Goal: Submit feedback/report problem

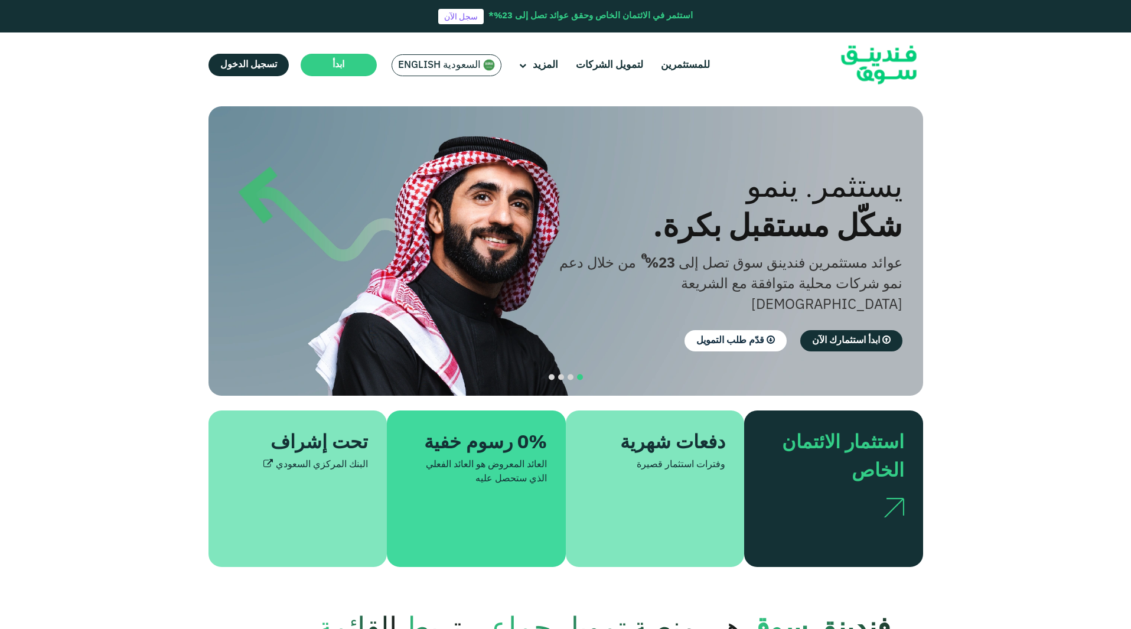
click at [426, 60] on span "السعودية English" at bounding box center [439, 65] width 83 height 14
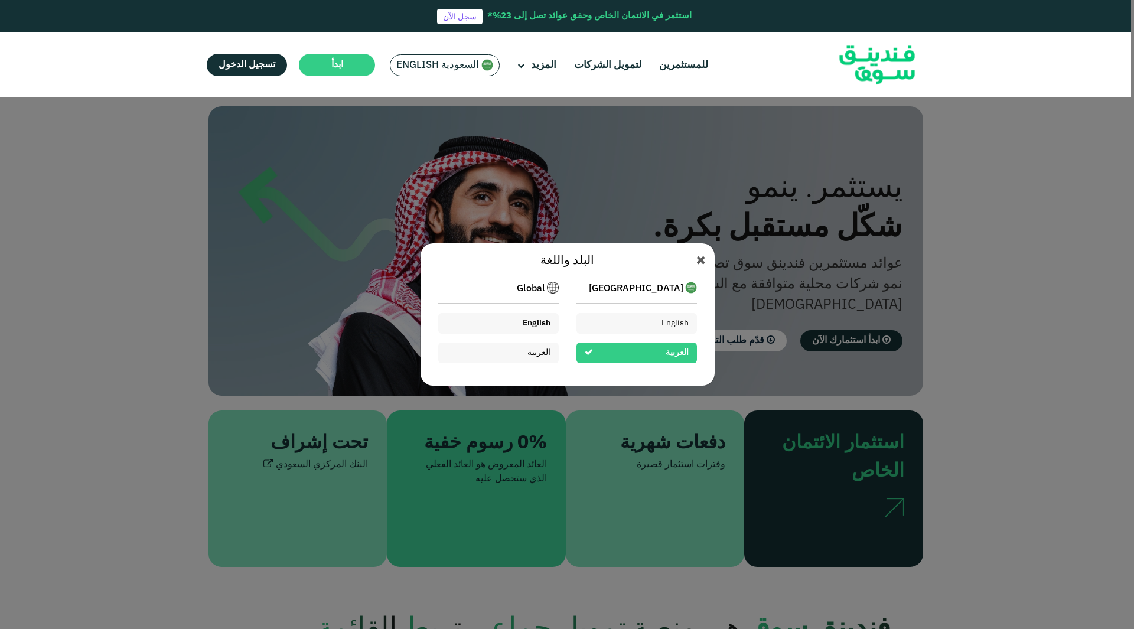
click at [526, 317] on div "English" at bounding box center [537, 323] width 28 height 12
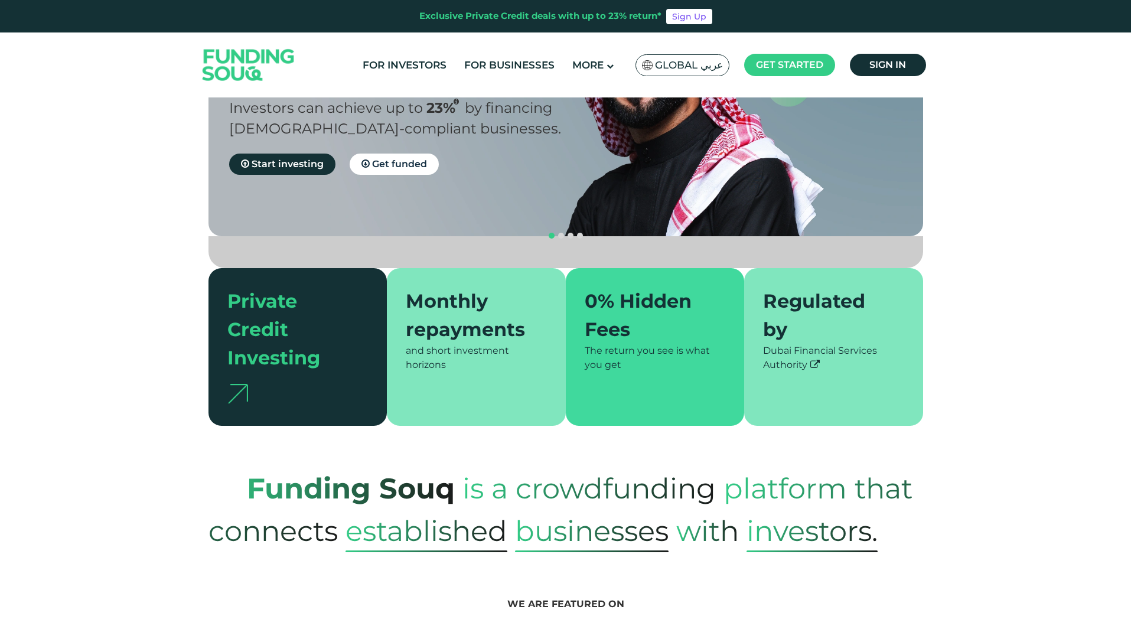
scroll to position [154, 0]
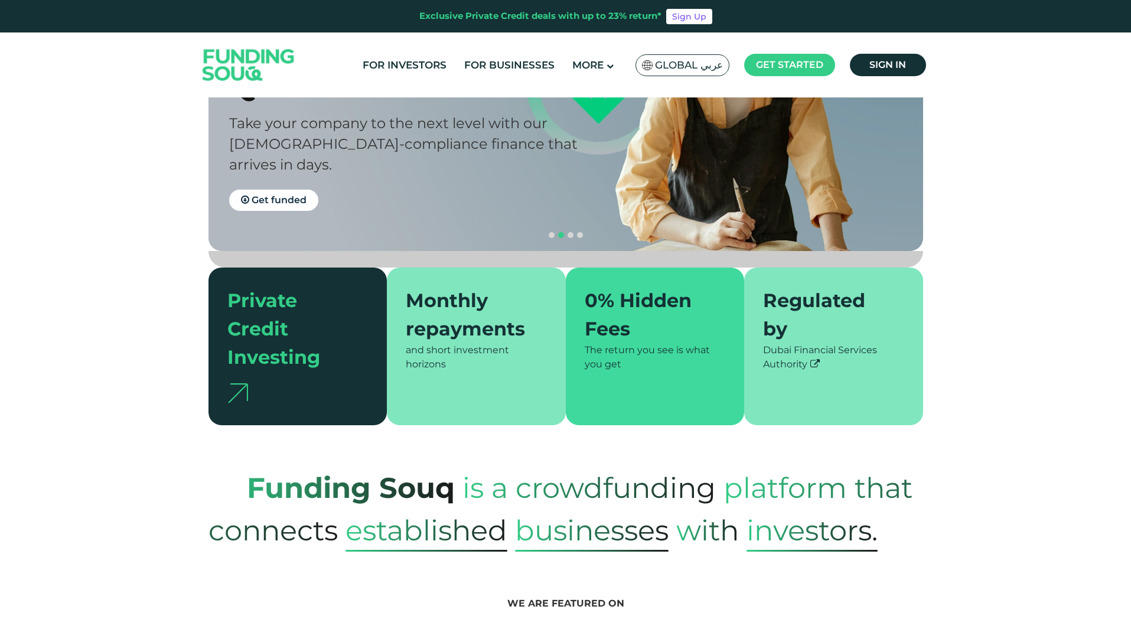
click at [888, 552] on section "We are featured on" at bounding box center [565, 613] width 1131 height 123
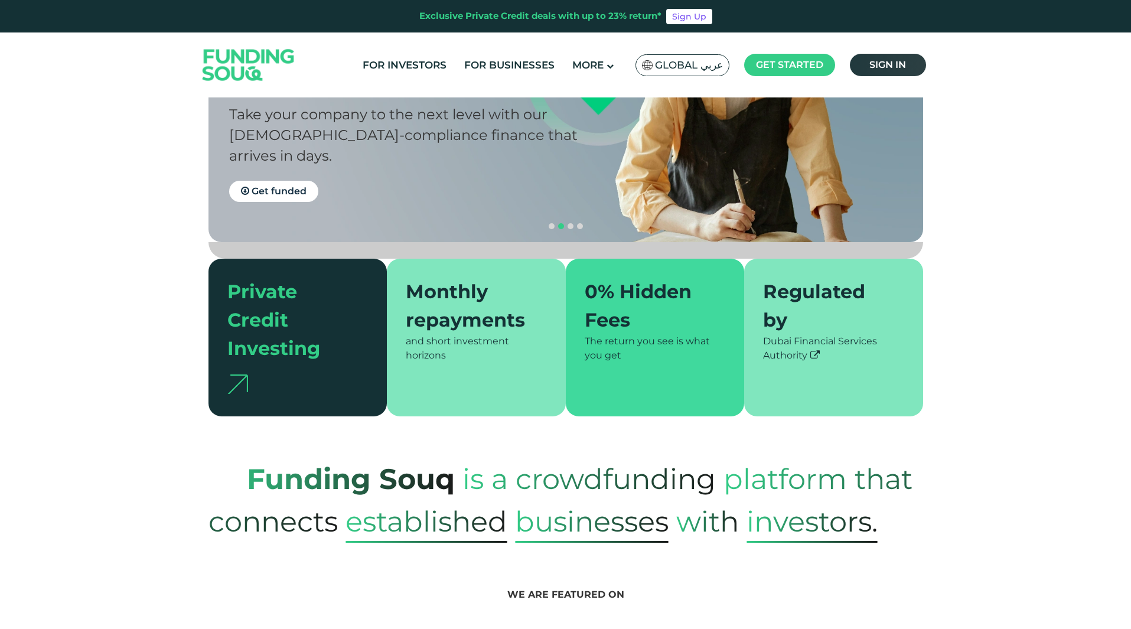
click at [888, 59] on span "Sign in" at bounding box center [887, 64] width 37 height 11
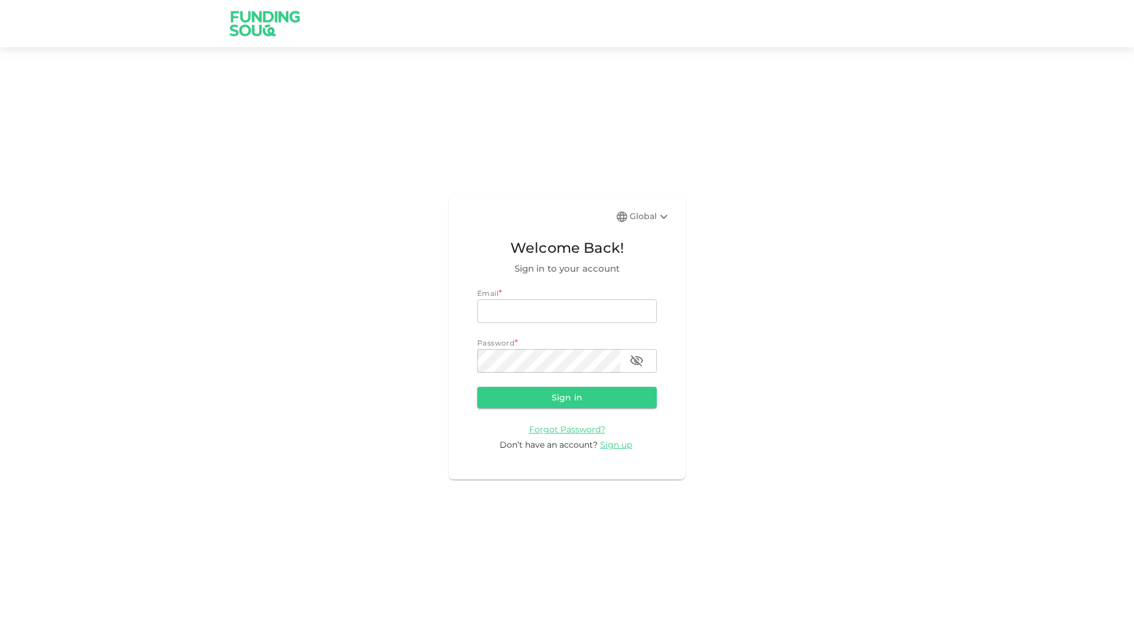
type input "[EMAIL_ADDRESS][DOMAIN_NAME]"
click at [613, 383] on form "Email email [EMAIL_ADDRESS][DOMAIN_NAME] email Password password password Sign …" at bounding box center [567, 370] width 180 height 164
click at [609, 392] on button "Sign in" at bounding box center [567, 397] width 180 height 21
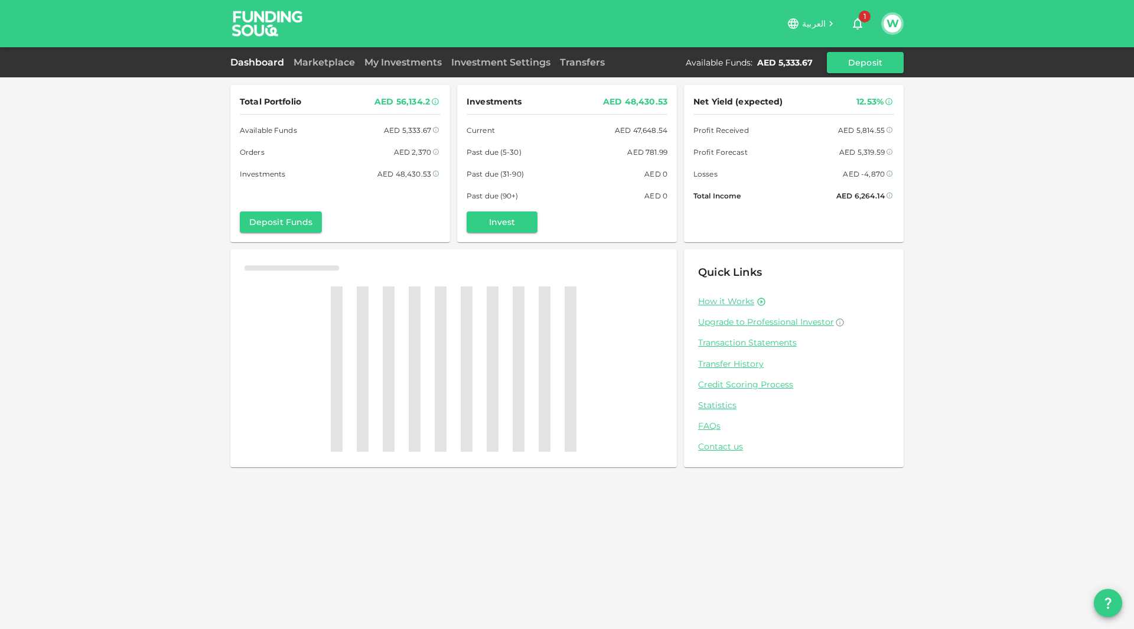
click at [854, 18] on icon "button" at bounding box center [857, 24] width 14 height 14
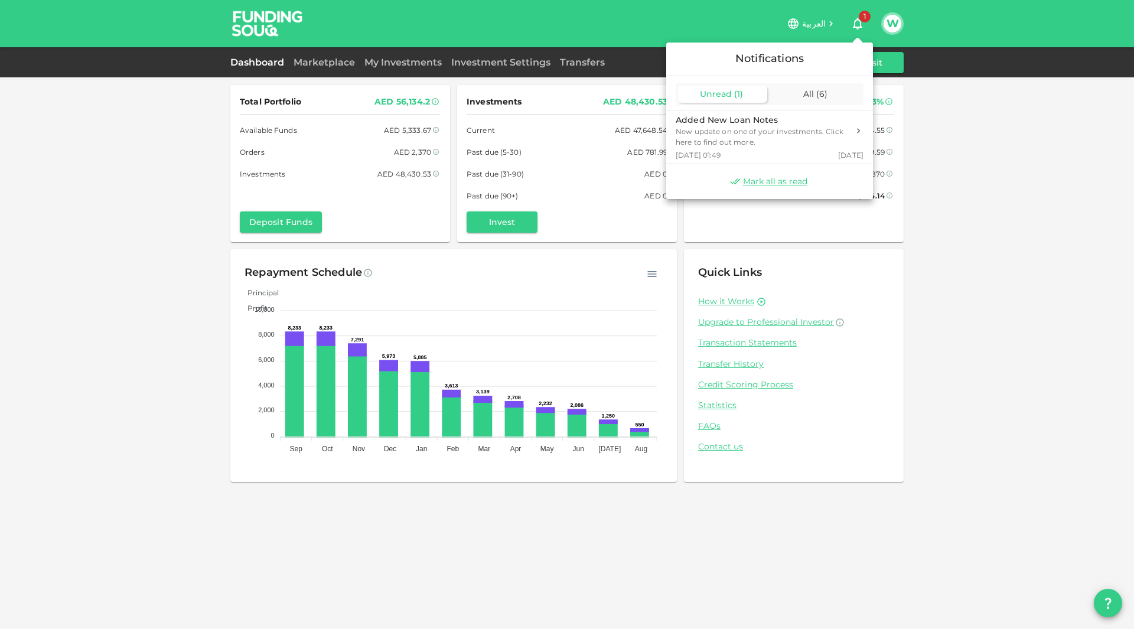
click at [378, 64] on div at bounding box center [567, 314] width 1134 height 629
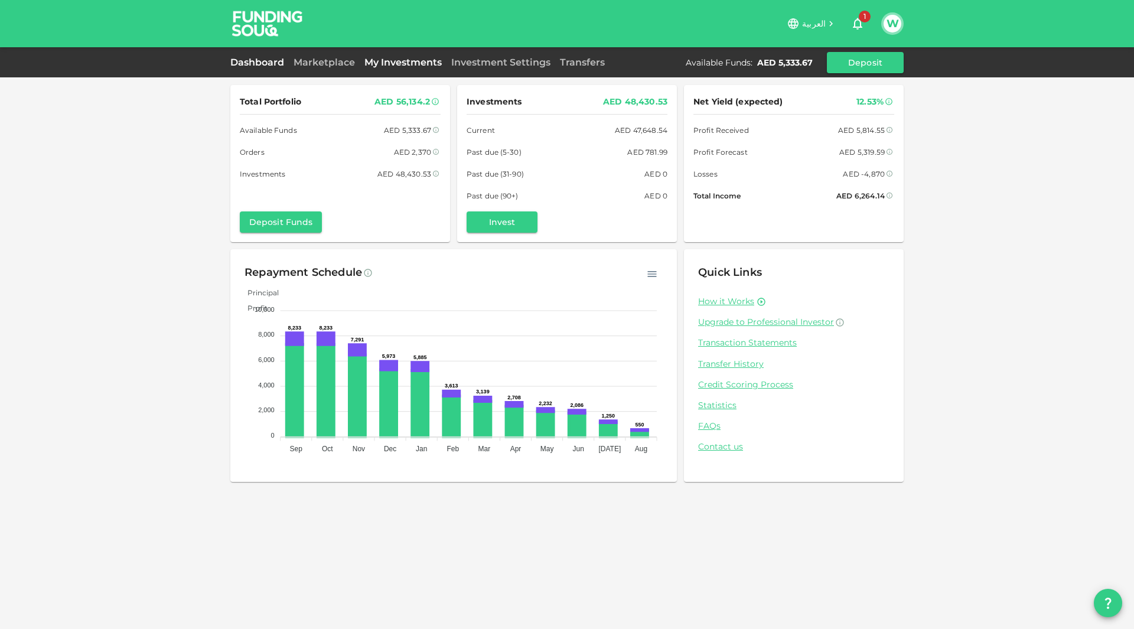
click at [396, 61] on link "My Investments" at bounding box center [403, 62] width 87 height 11
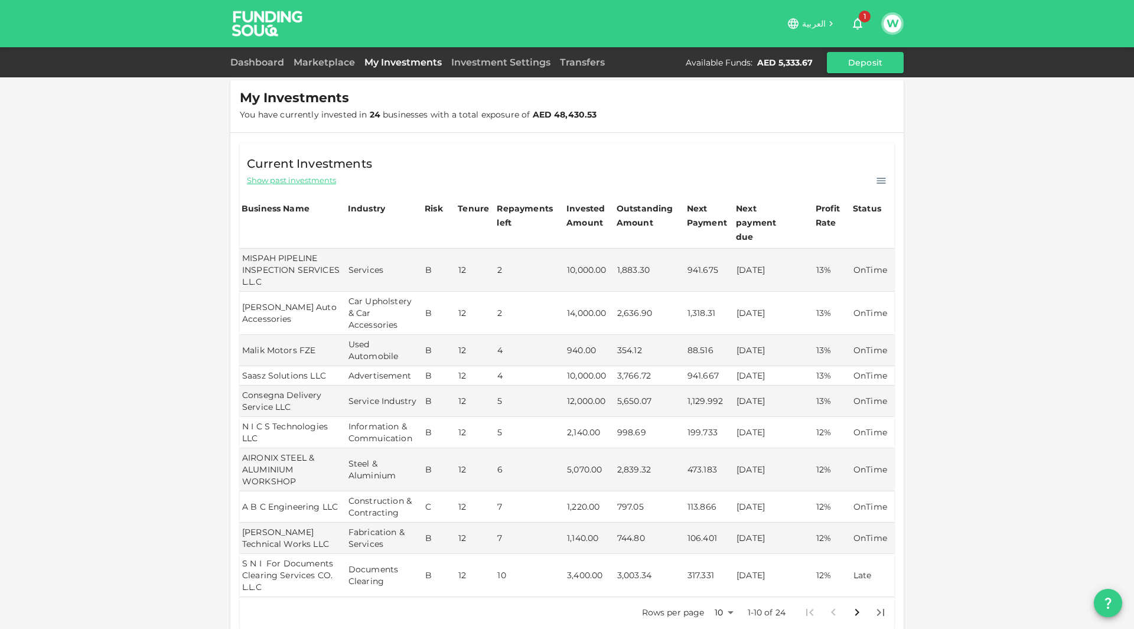
scroll to position [458, 0]
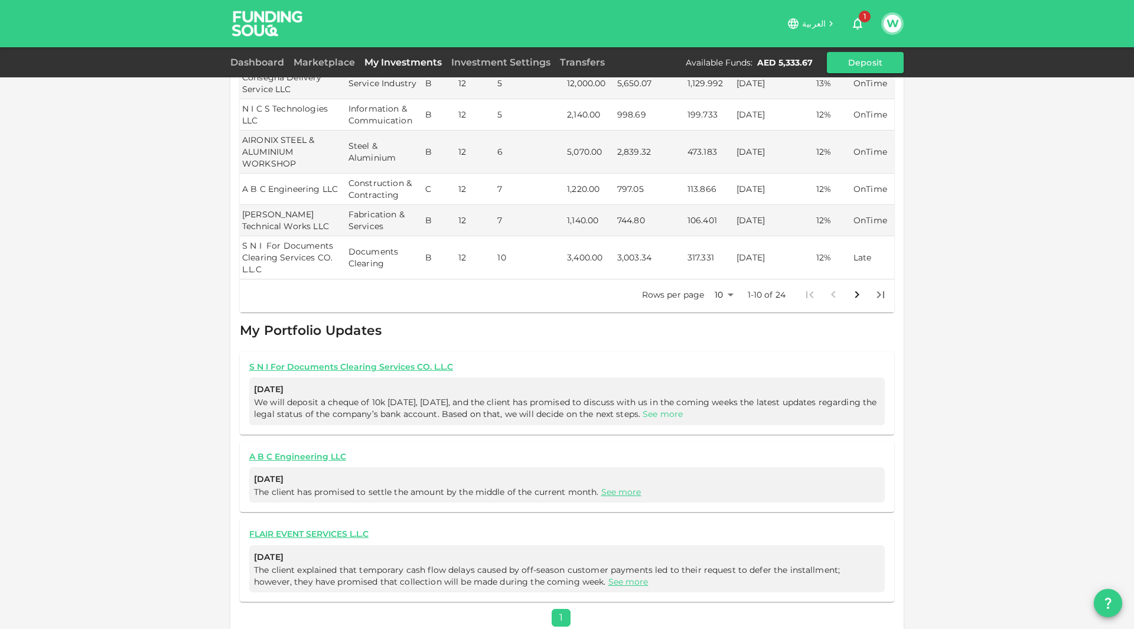
click at [683, 409] on link "See more" at bounding box center [663, 414] width 40 height 11
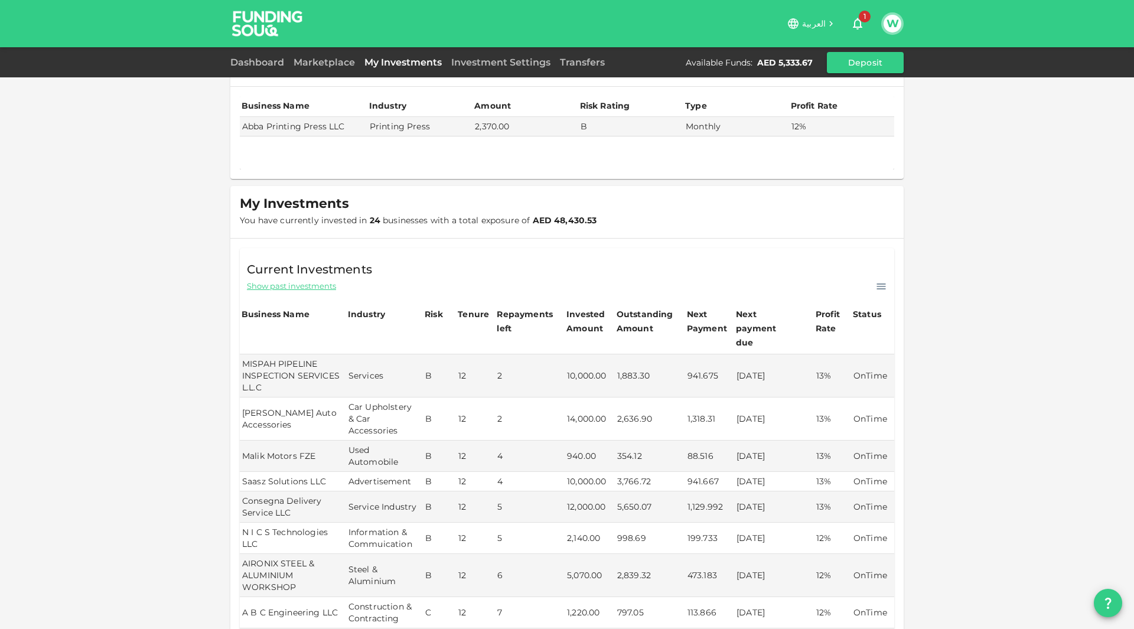
scroll to position [0, 0]
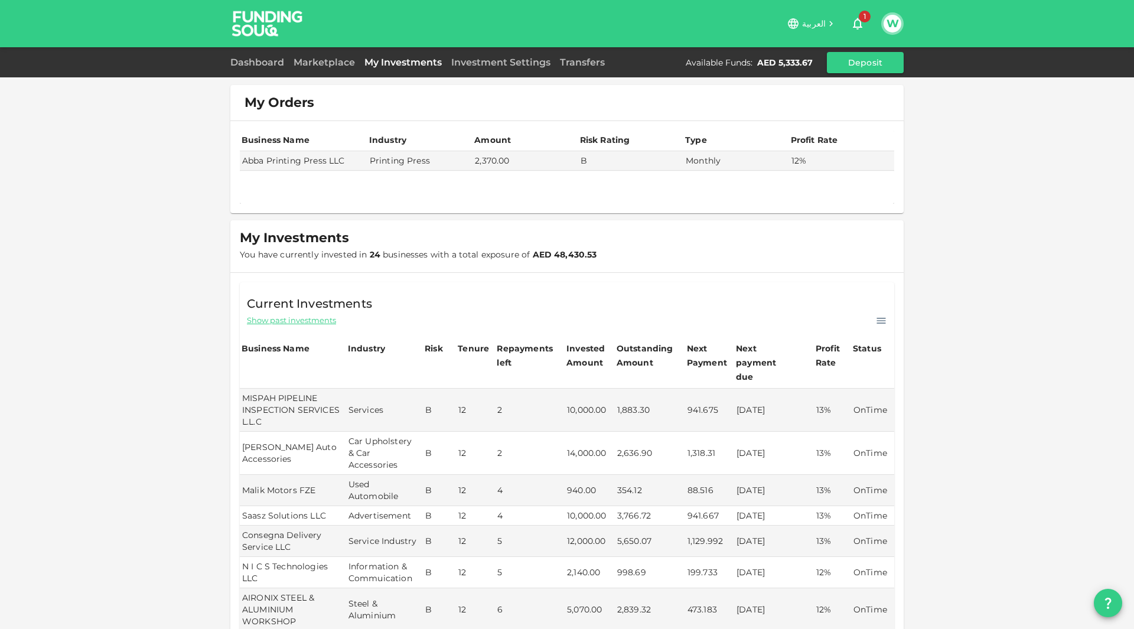
click at [1104, 596] on icon "question" at bounding box center [1108, 603] width 14 height 14
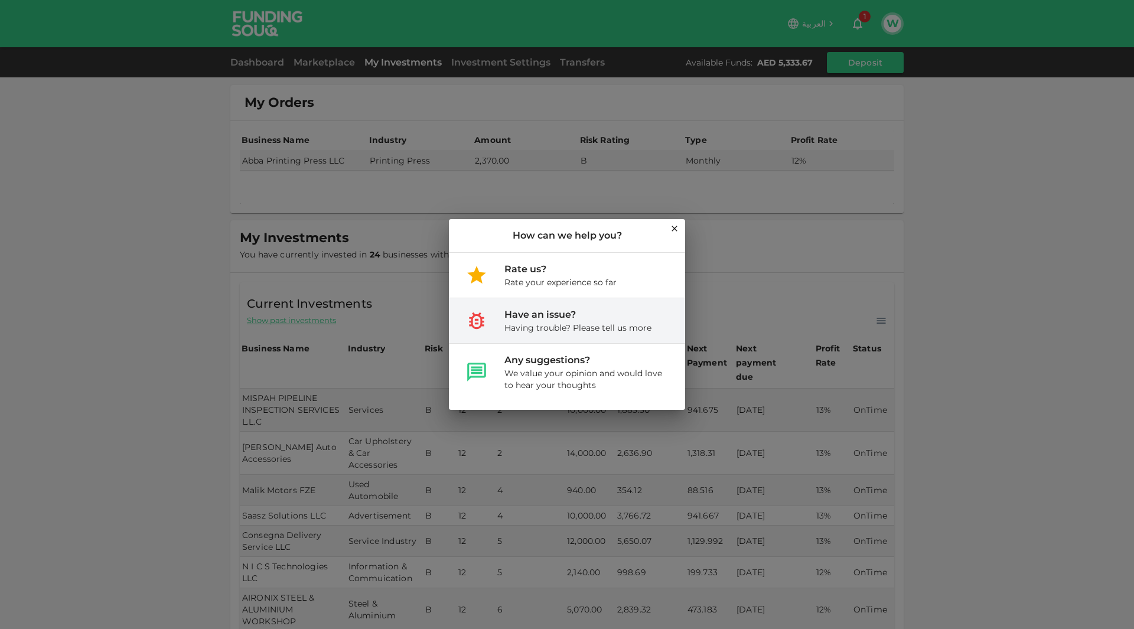
click at [615, 309] on div "Have an issue?" at bounding box center [577, 315] width 147 height 14
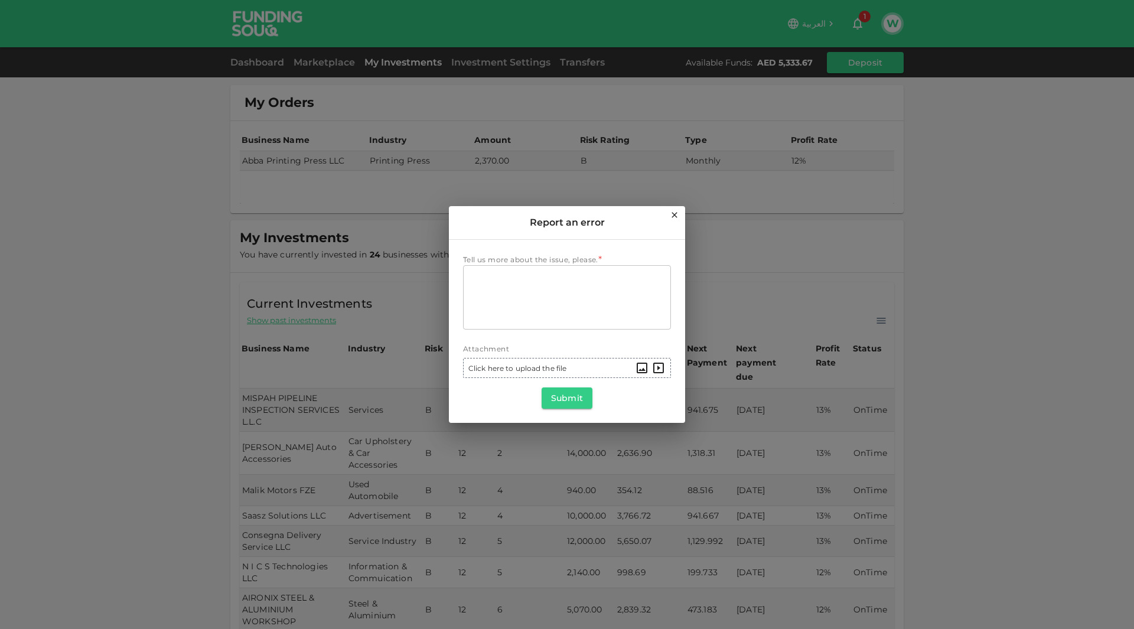
click at [615, 309] on textarea "Tell us more about the issue, please." at bounding box center [566, 297] width 191 height 54
click at [573, 291] on textarea "I have an invetsment in a company that is curren" at bounding box center [566, 297] width 191 height 54
click at [551, 278] on textarea "I have an invetsment in a company that is curren" at bounding box center [566, 297] width 191 height 54
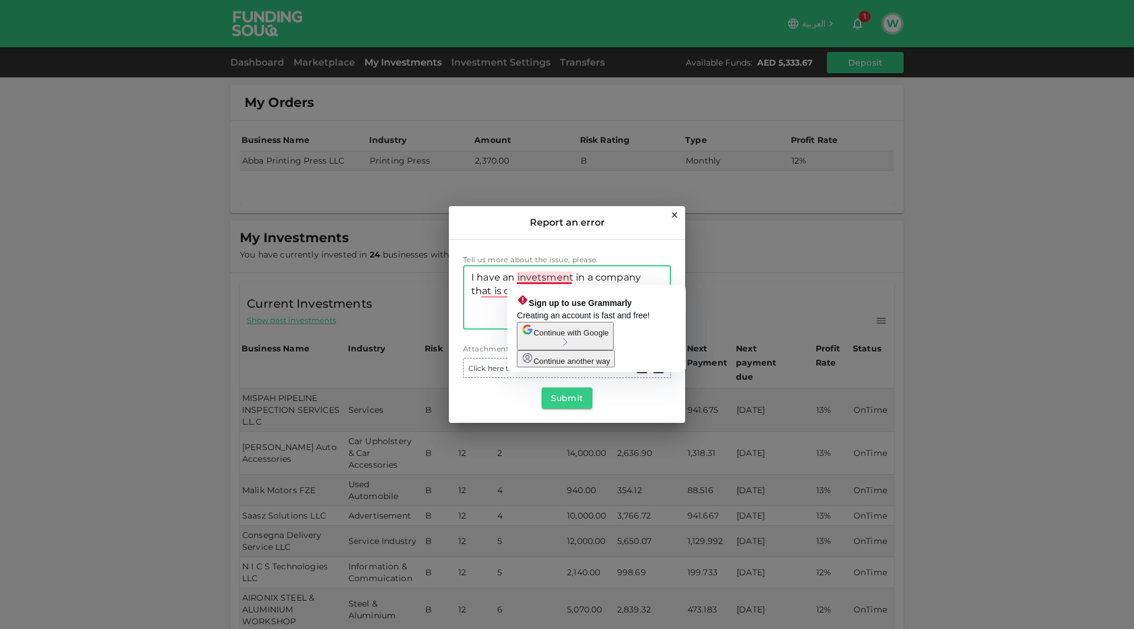
click at [544, 275] on textarea "I have an invetsment in a company that is curren" at bounding box center [566, 297] width 191 height 54
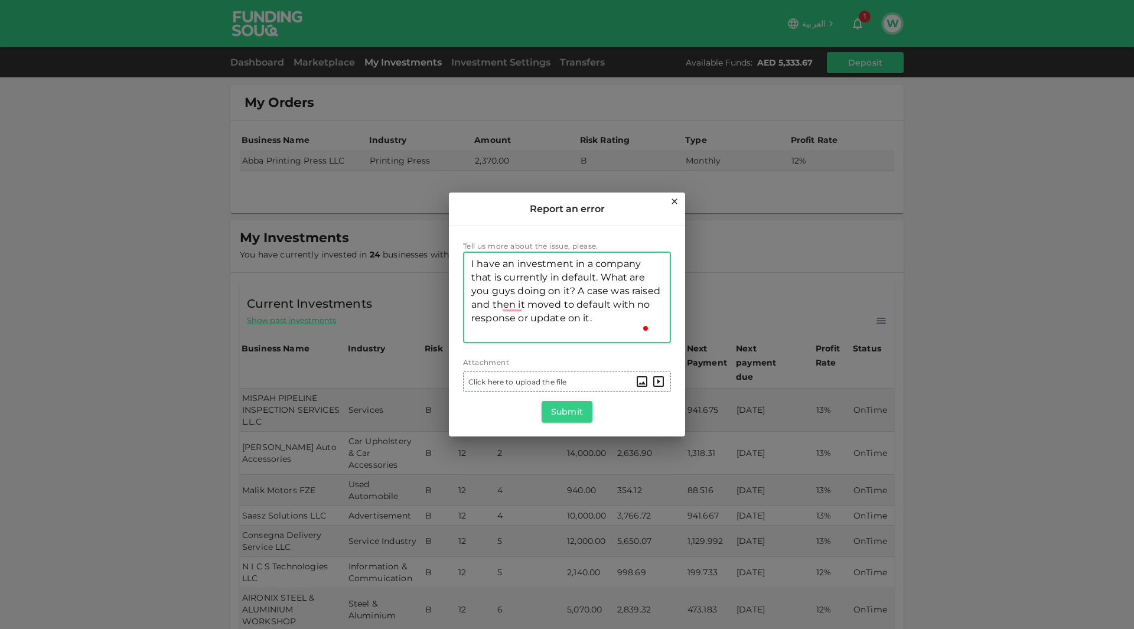
scroll to position [12, 0]
type textarea "I have an investment in a company that is currently in default. What are you gu…"
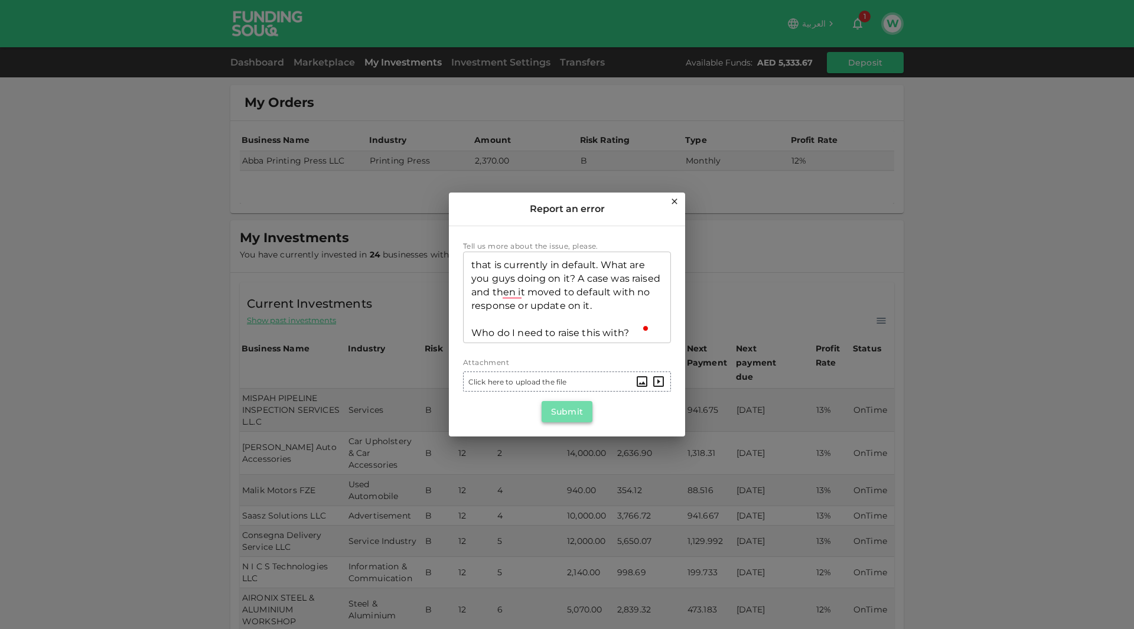
click at [566, 420] on button "Submit" at bounding box center [567, 411] width 51 height 21
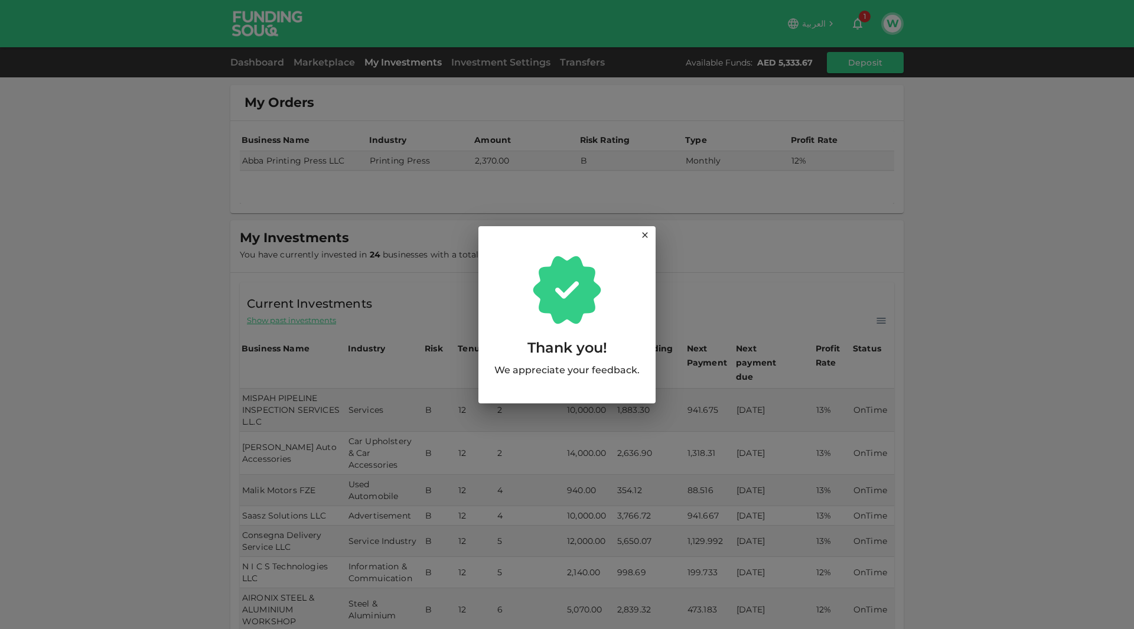
click at [644, 234] on icon at bounding box center [644, 235] width 5 height 5
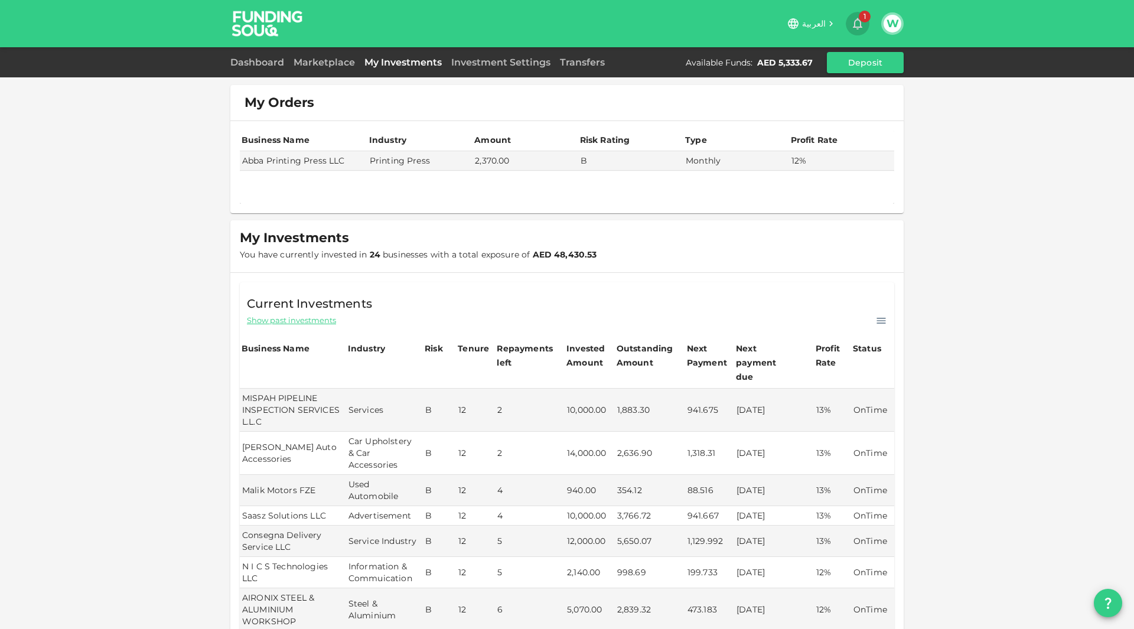
click at [851, 22] on icon "button" at bounding box center [857, 24] width 14 height 14
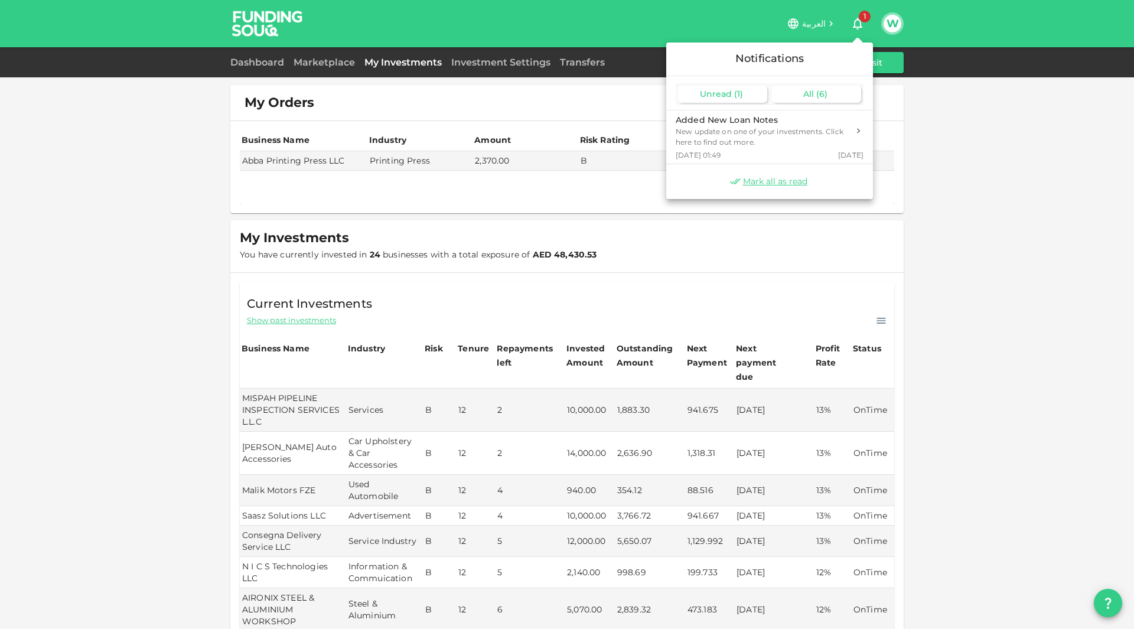
click at [797, 89] on div "All ( 6 )" at bounding box center [816, 94] width 89 height 17
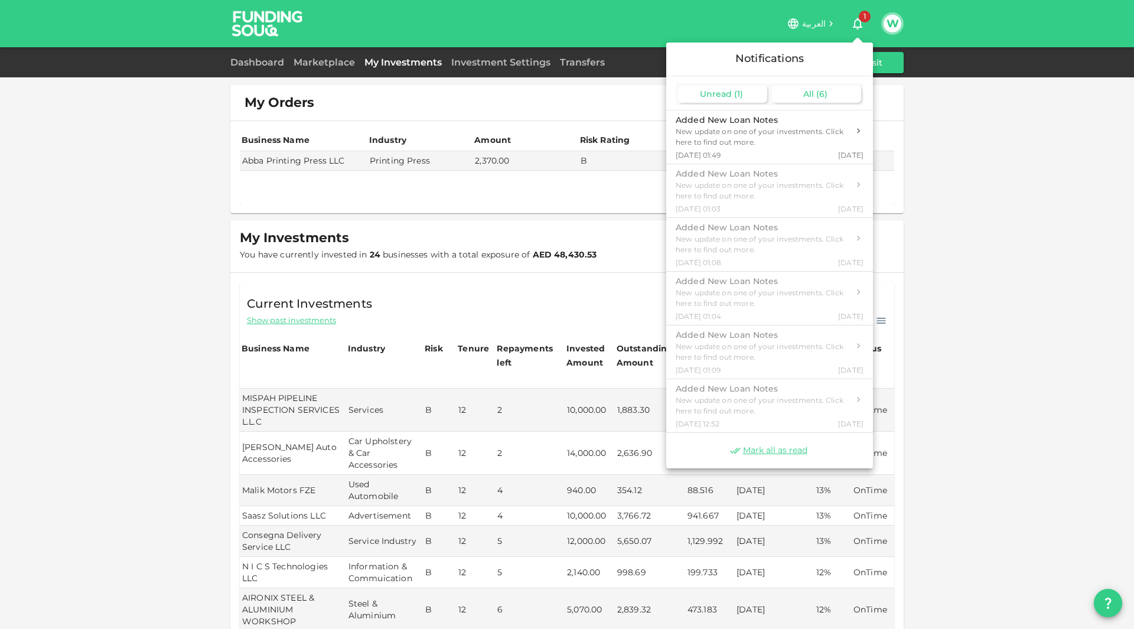
click at [737, 91] on span "( 1 )" at bounding box center [738, 94] width 9 height 11
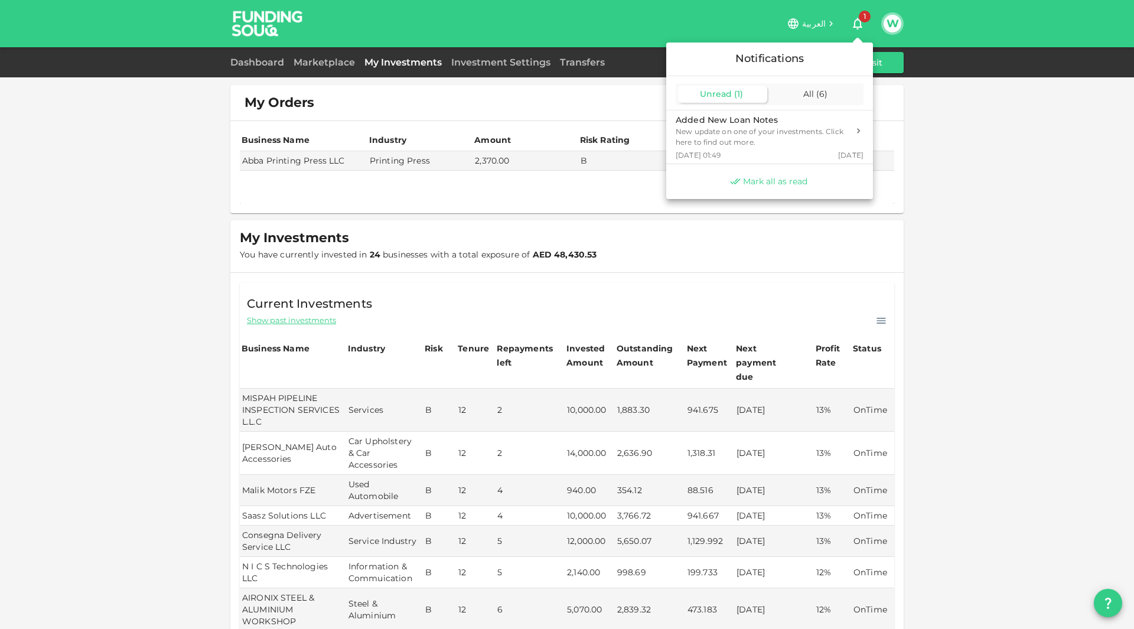
click at [788, 176] on span "Mark all as read" at bounding box center [775, 181] width 64 height 11
click at [778, 183] on div "Mark all as read" at bounding box center [769, 181] width 207 height 35
click at [876, 200] on div at bounding box center [567, 314] width 1134 height 629
